Goal: Task Accomplishment & Management: Manage account settings

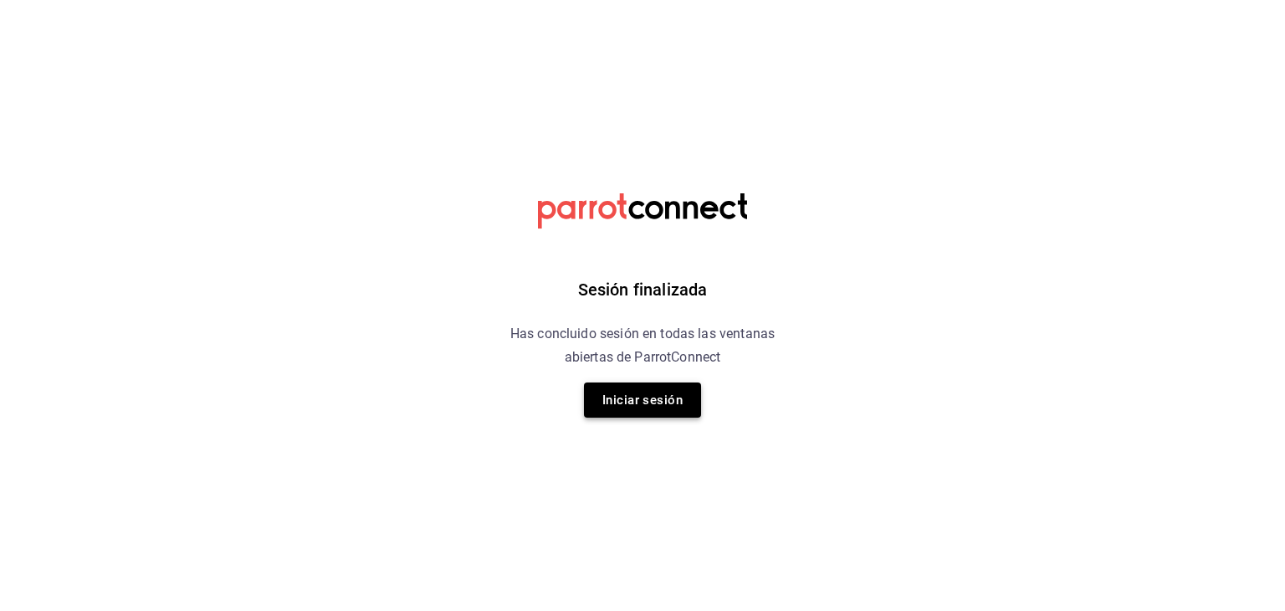
click at [641, 408] on button "Iniciar sesión" at bounding box center [642, 399] width 117 height 35
click at [656, 405] on font "Iniciar sesión" at bounding box center [642, 399] width 80 height 15
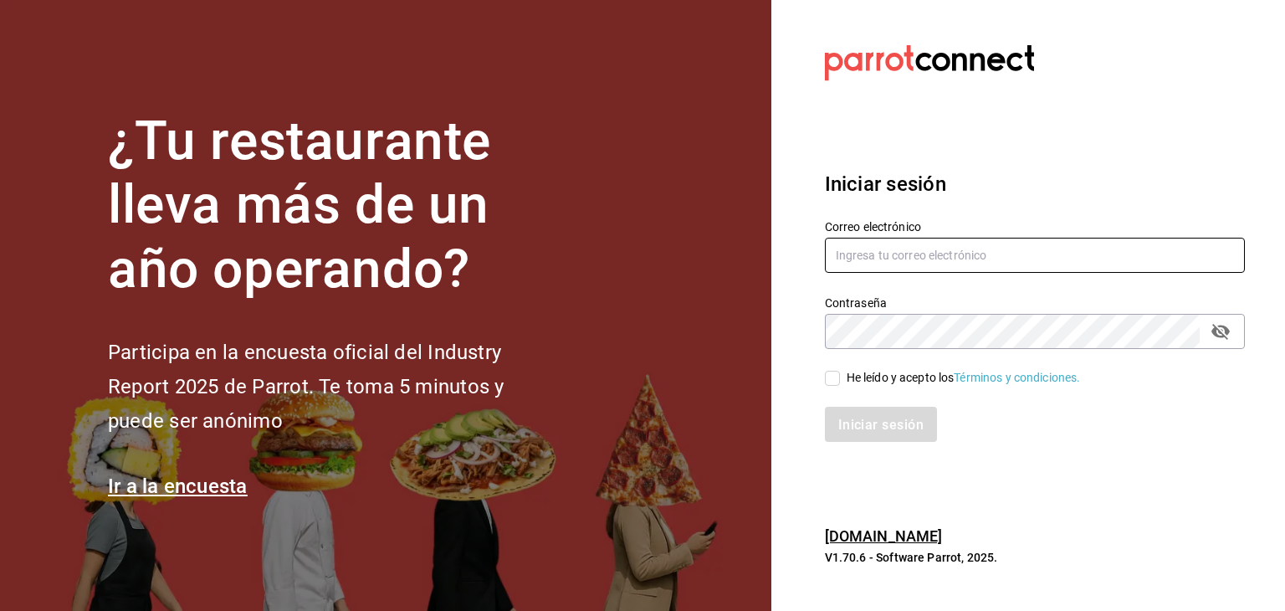
type input "multiuser@adamanta.com"
click at [832, 381] on input "He leído y acepto los Términos y condiciones." at bounding box center [832, 378] width 15 height 15
checkbox input "true"
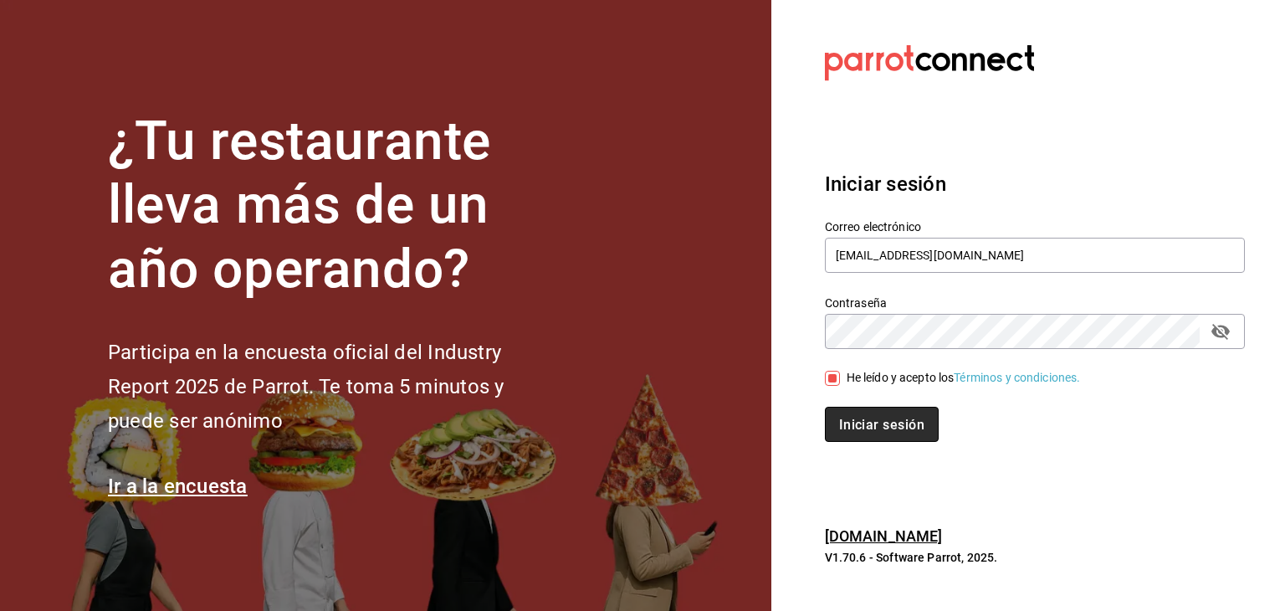
click at [874, 423] on font "Iniciar sesión" at bounding box center [881, 425] width 85 height 16
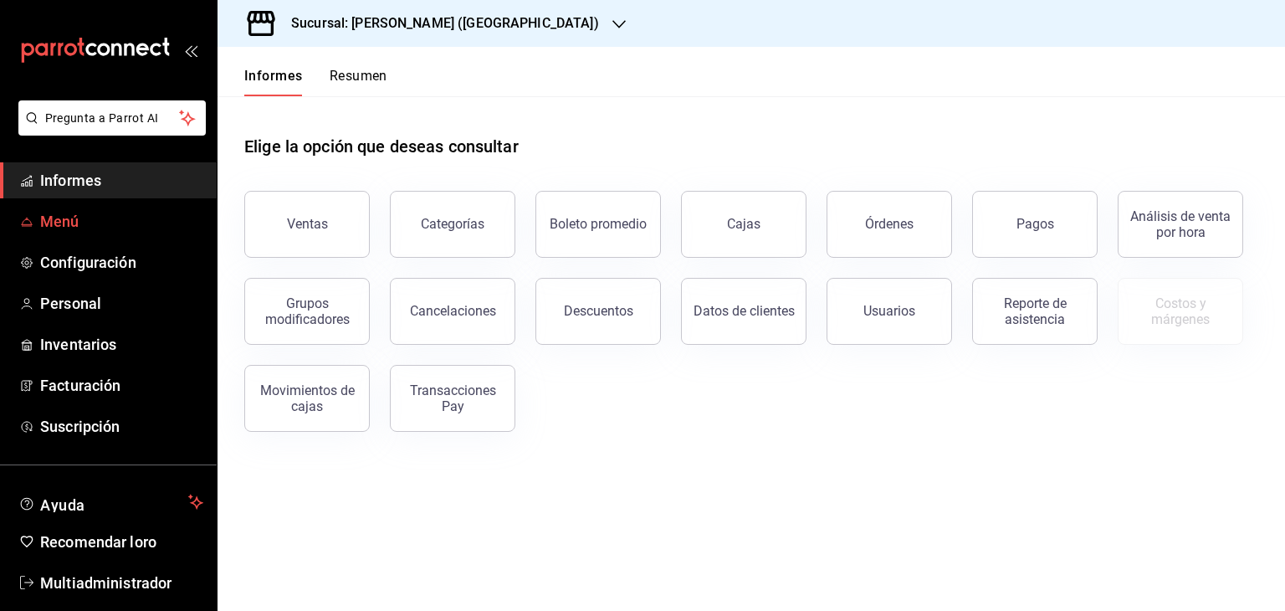
click at [137, 215] on span "Menú" at bounding box center [121, 221] width 163 height 23
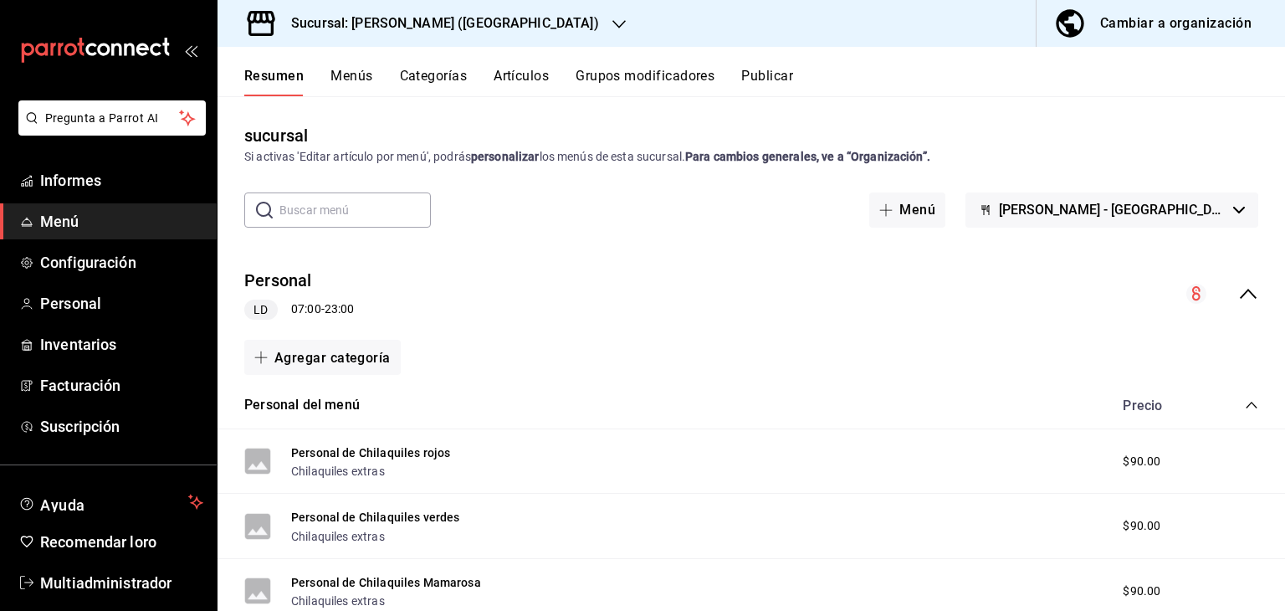
click at [340, 214] on input "text" at bounding box center [354, 209] width 151 height 33
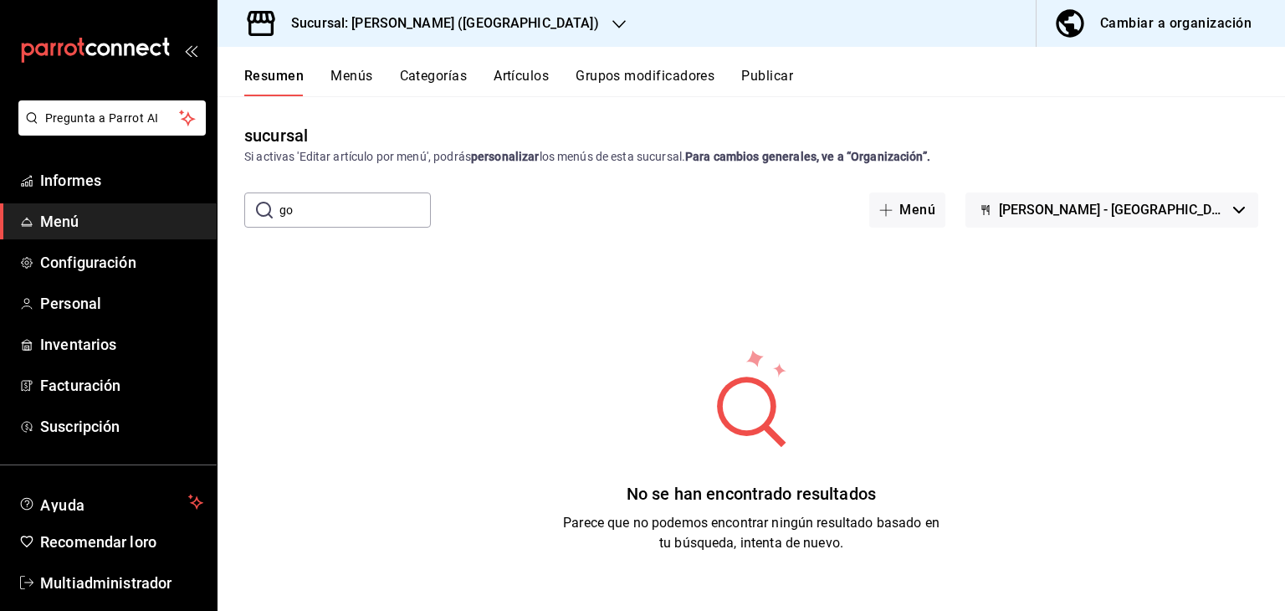
type input "g"
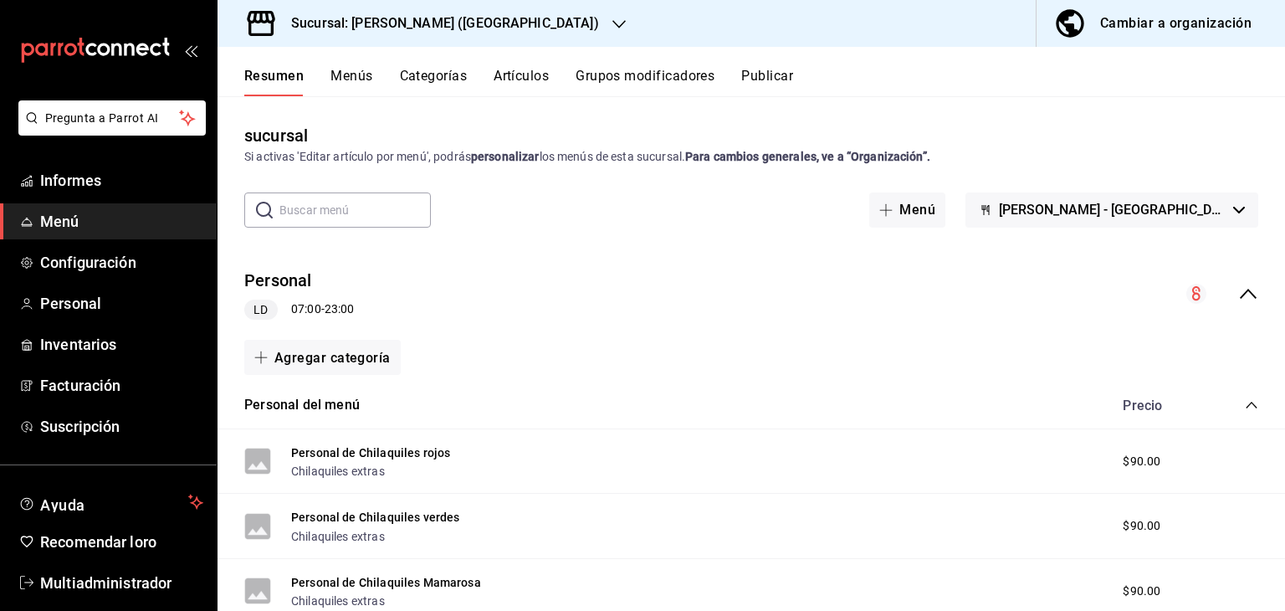
click at [351, 74] on font "Menús" at bounding box center [352, 76] width 42 height 16
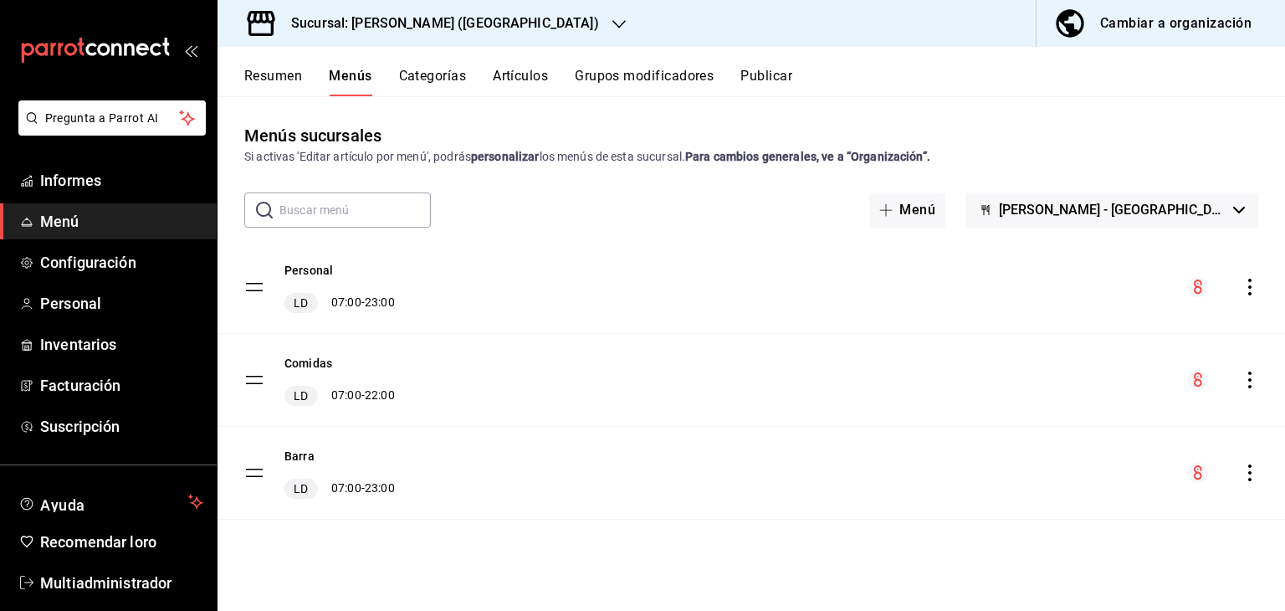
click at [428, 72] on font "Categorías" at bounding box center [433, 76] width 68 height 16
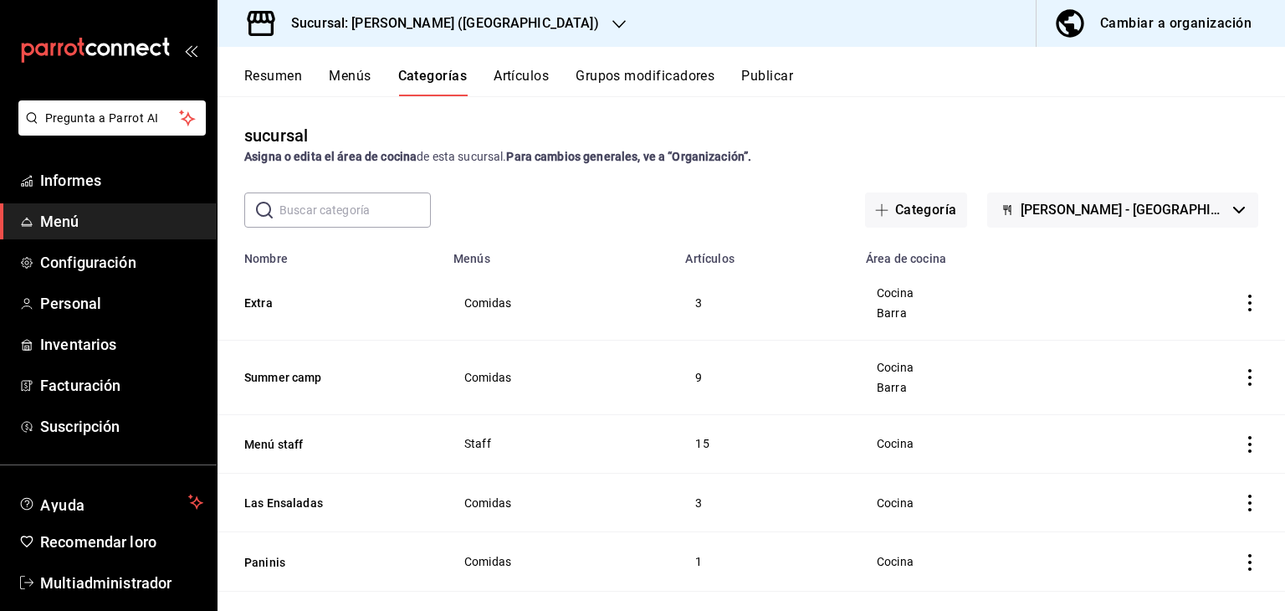
click at [278, 76] on font "Resumen" at bounding box center [273, 76] width 58 height 16
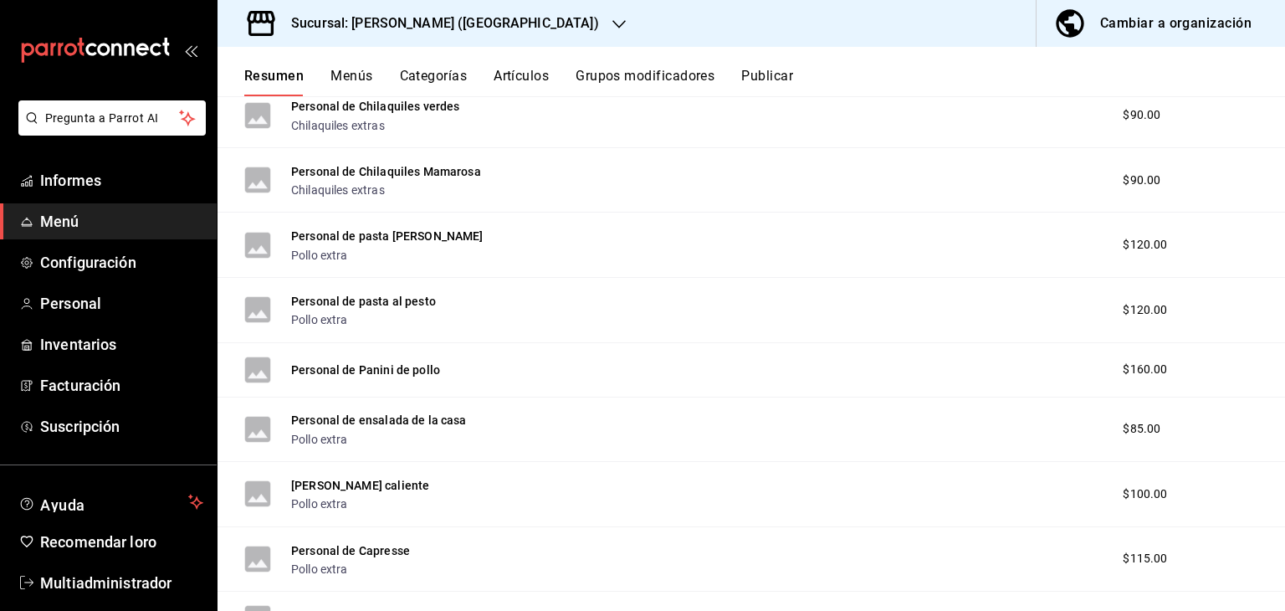
scroll to position [406, 0]
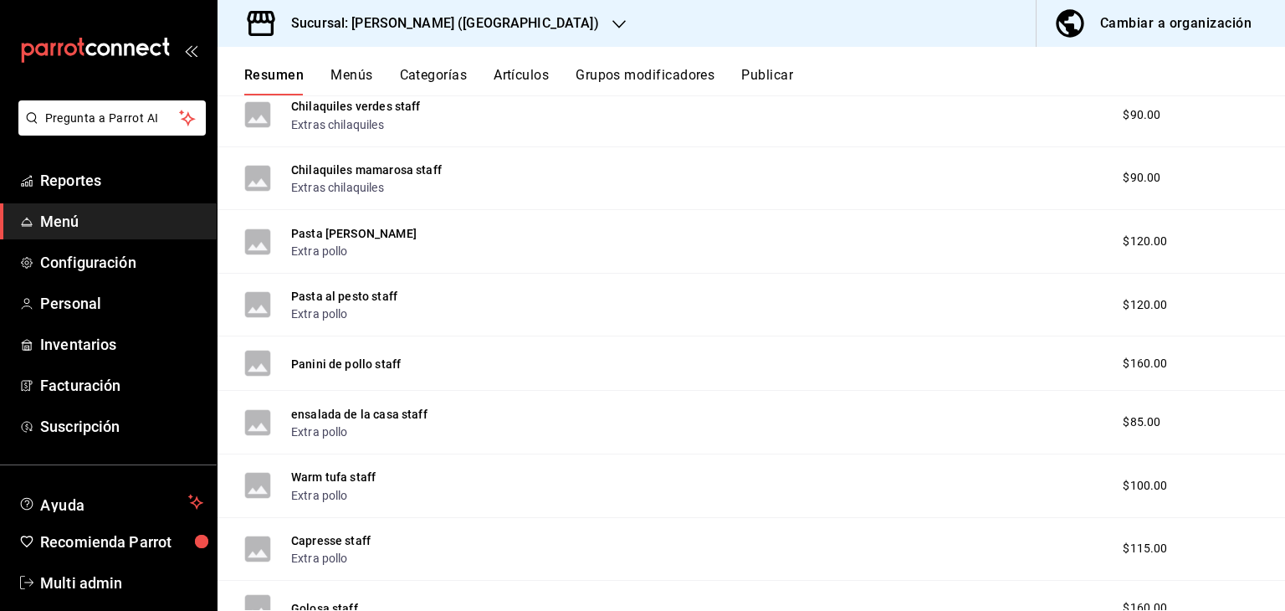
click at [810, 134] on div "Chilaquiles verdes staff Extras chilaquiles $90.00" at bounding box center [752, 116] width 1068 height 64
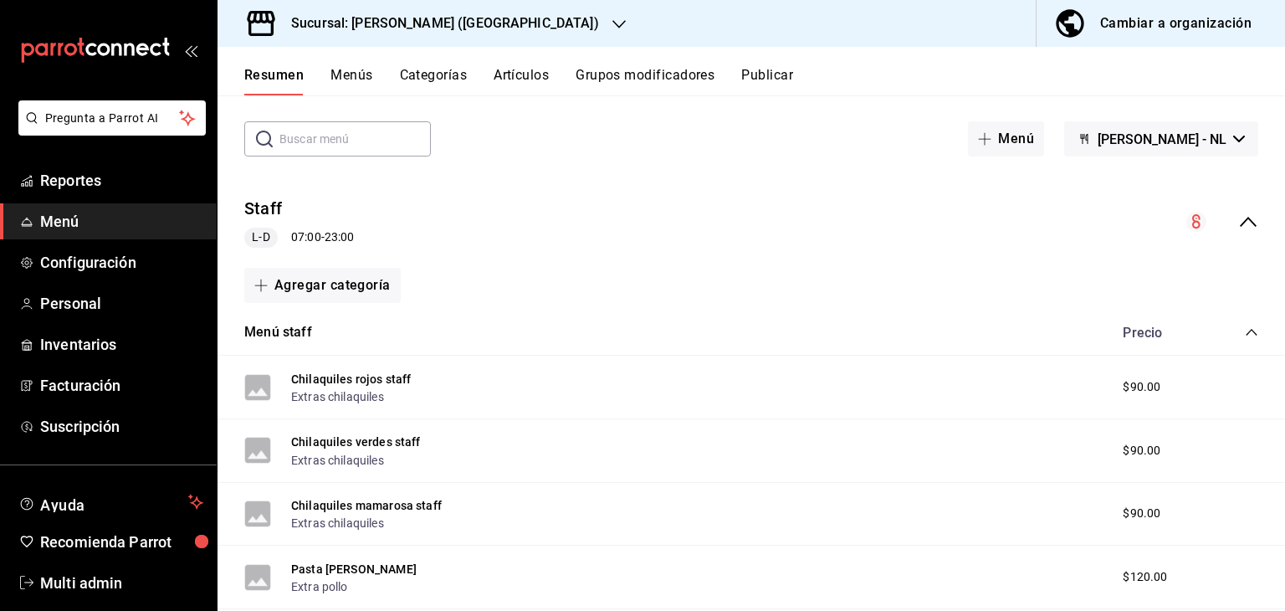
scroll to position [0, 0]
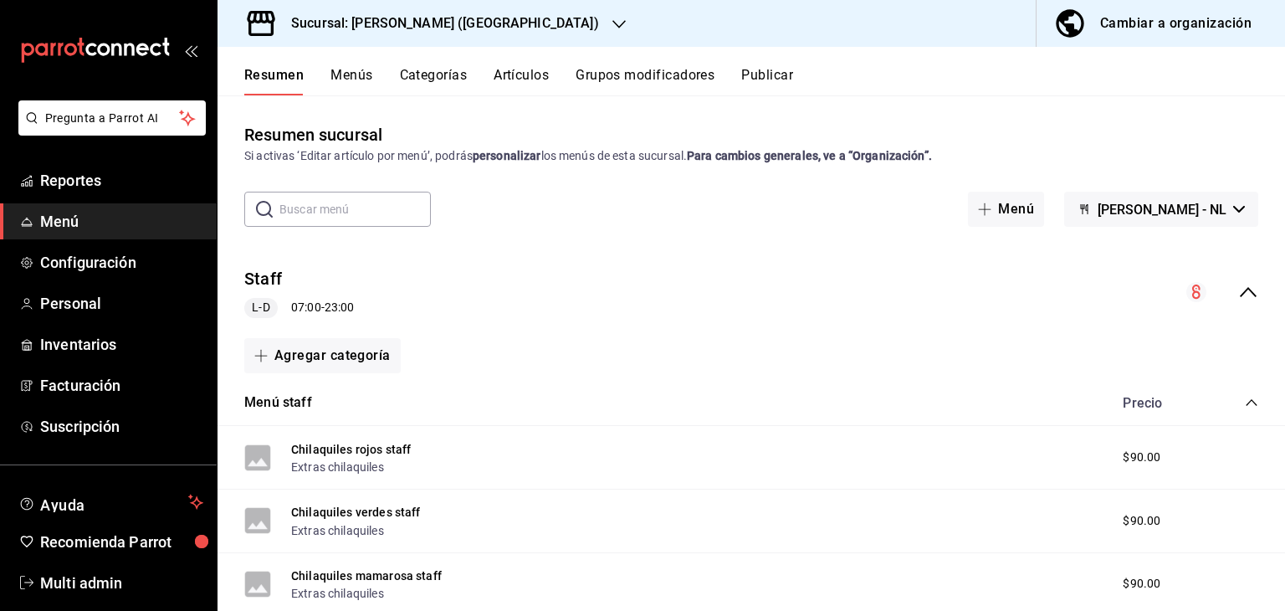
click at [393, 211] on input "text" at bounding box center [354, 208] width 151 height 33
type input "go"
click at [351, 69] on button "Menús" at bounding box center [352, 81] width 42 height 28
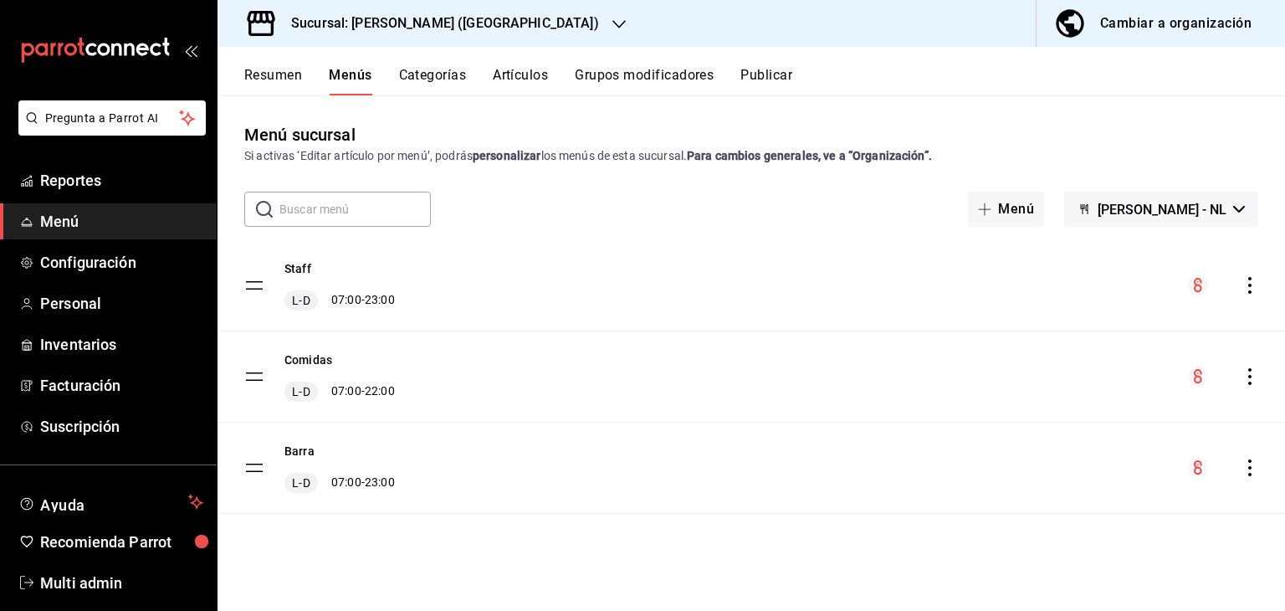
click at [548, 78] on button "Artículos" at bounding box center [520, 81] width 55 height 28
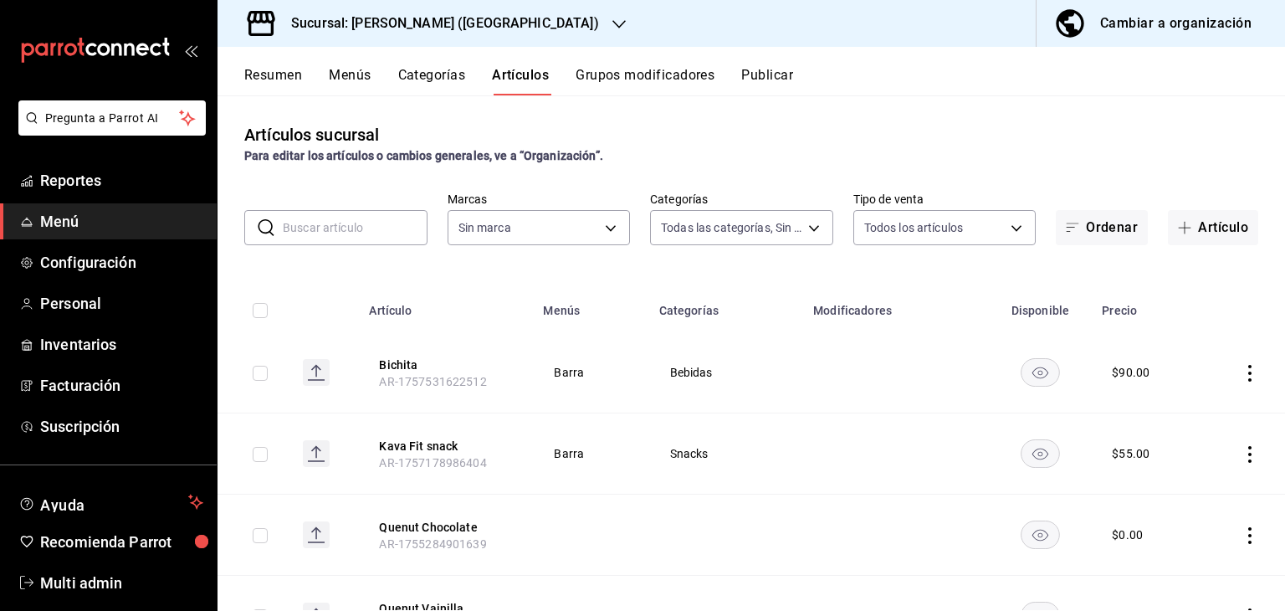
type input "34074407-8622-4016-86cc-611648120530,16618c52-68de-436e-b3b9-ea09ffc7ae48,dae24…"
type input "2ee6e007-3c6c-4fd8-a4f4-c4c91d526d93"
click at [339, 235] on input "text" at bounding box center [355, 227] width 145 height 33
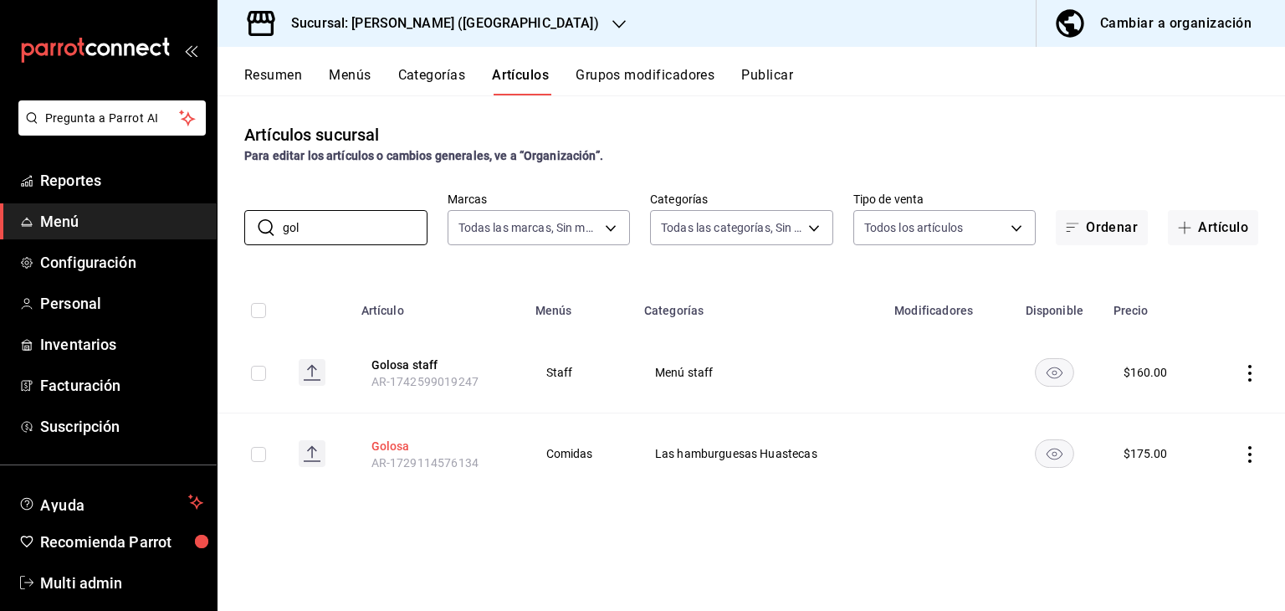
type input "gol"
click at [394, 448] on button "Golosa" at bounding box center [439, 446] width 134 height 17
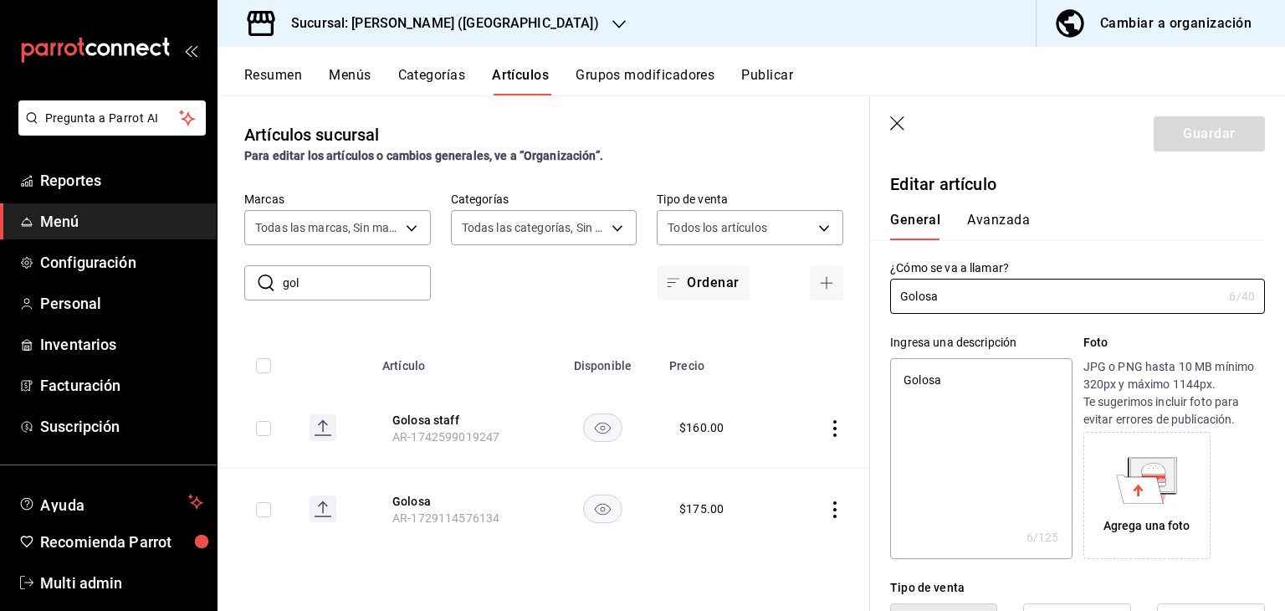
type textarea "x"
type input "$175.00"
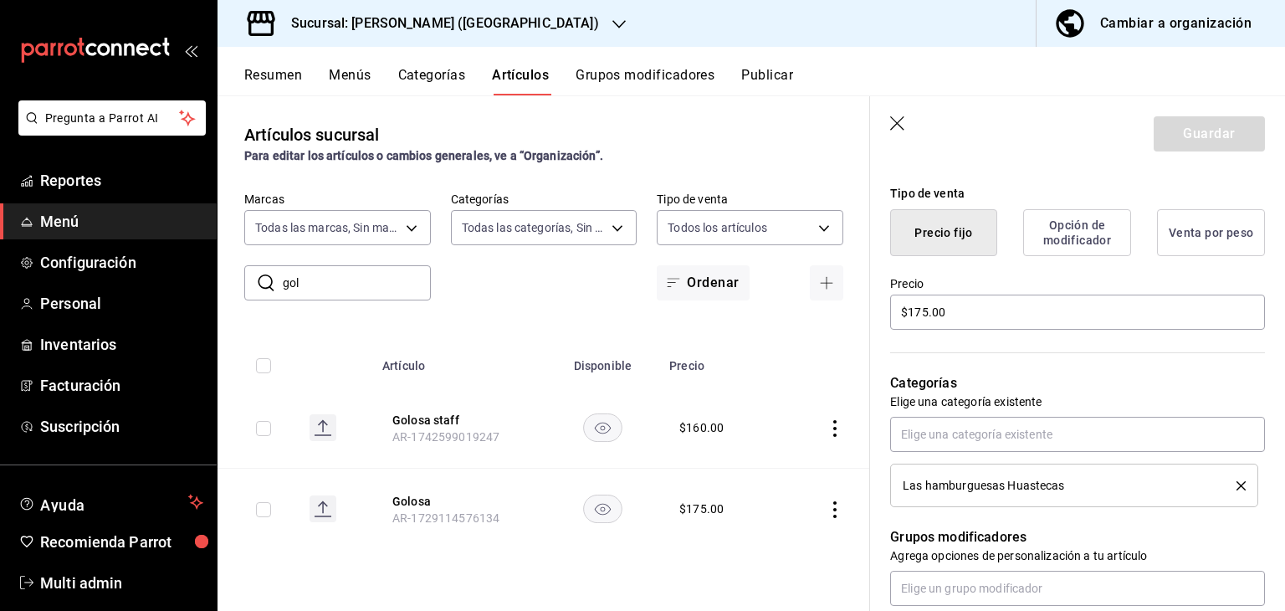
scroll to position [395, 0]
click at [920, 310] on input "$175.00" at bounding box center [1077, 311] width 375 height 35
type textarea "x"
type input "$15.00"
type textarea "x"
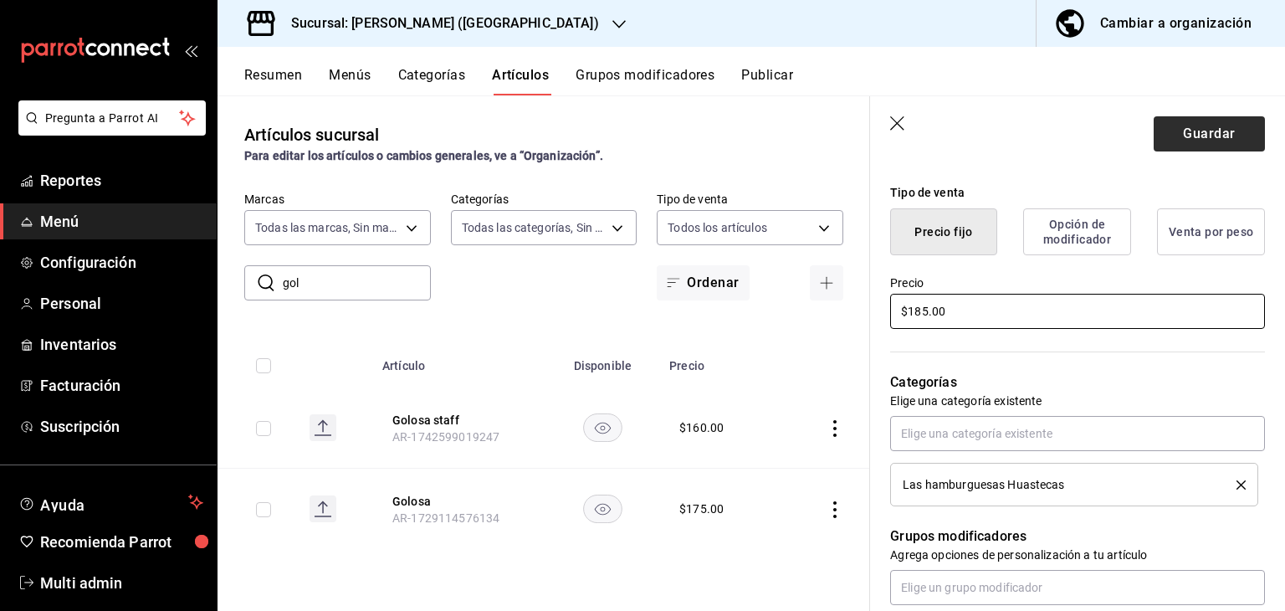
type input "$185.00"
click at [1207, 130] on button "Guardar" at bounding box center [1209, 133] width 111 height 35
type textarea "x"
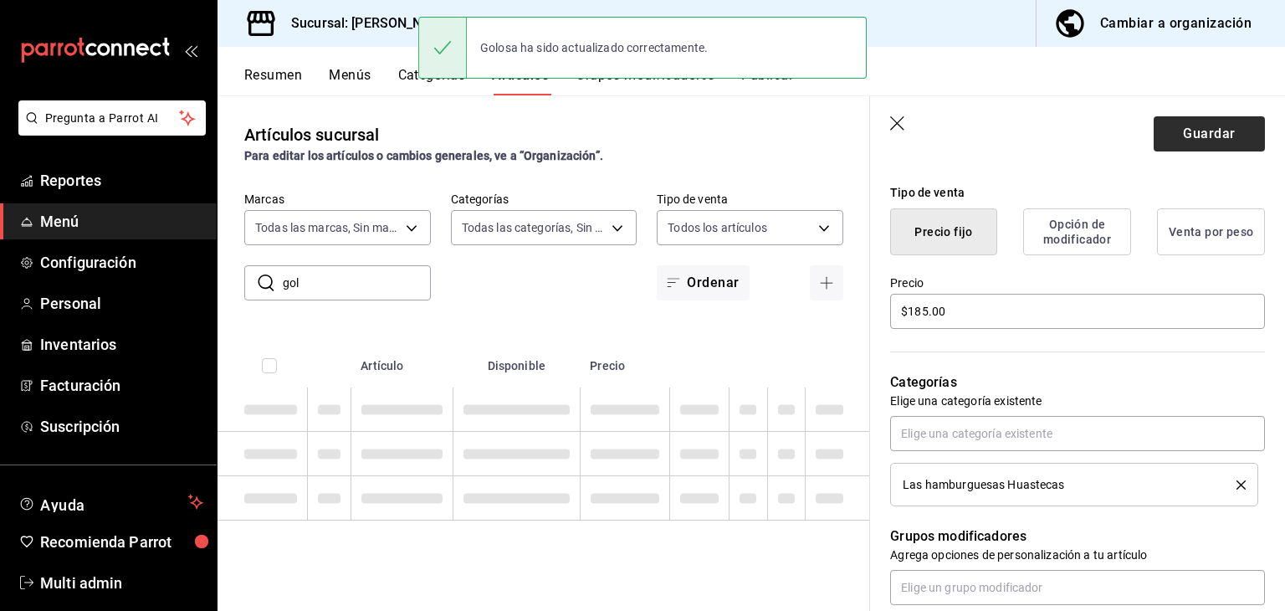
type textarea "x"
type input "AR-1758228506914"
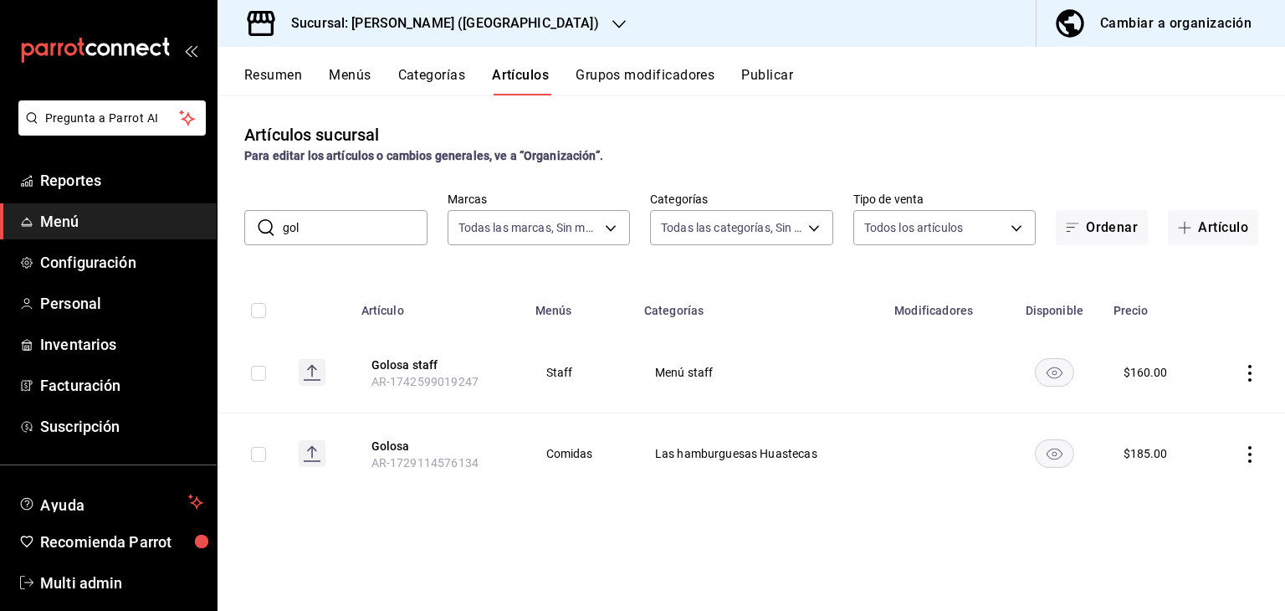
click at [748, 125] on div "Artículos sucursal Para editar los artículos o cambios generales, ve a “Organiz…" at bounding box center [752, 143] width 1068 height 43
click at [109, 178] on span "Reportes" at bounding box center [121, 180] width 163 height 23
